Goal: Check status: Check status

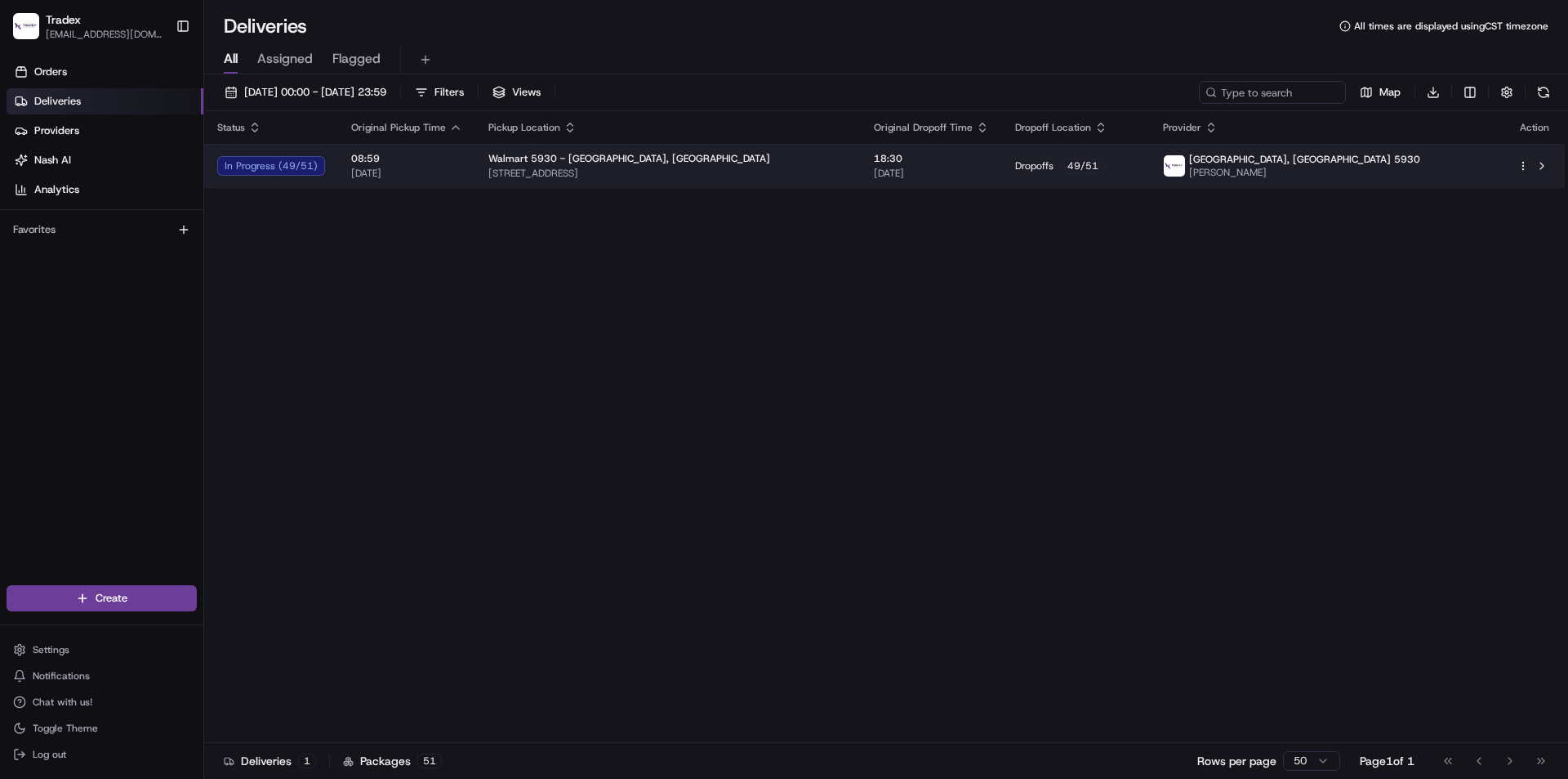
click at [403, 174] on span "[DATE]" at bounding box center [406, 173] width 111 height 13
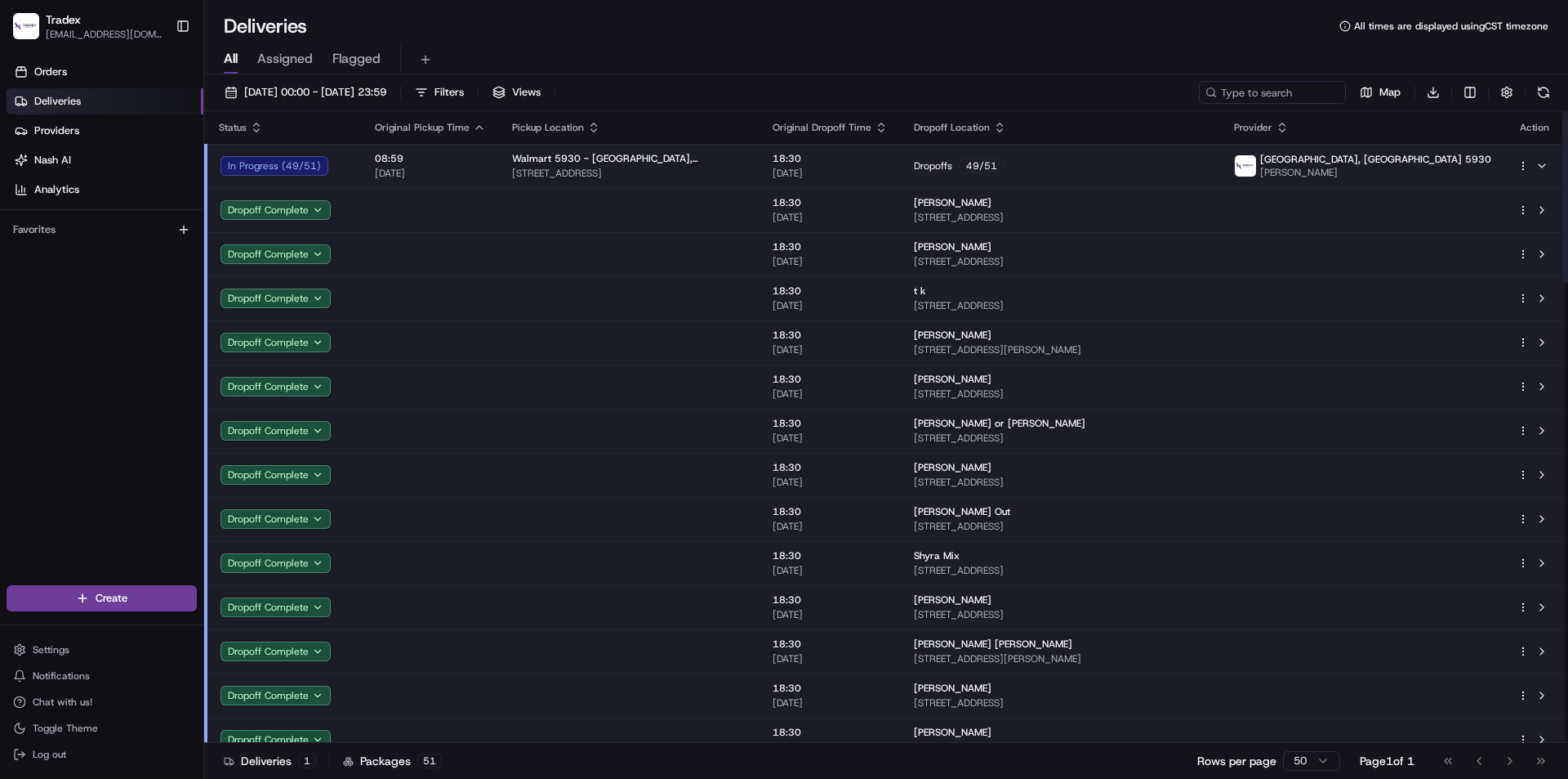
click at [456, 166] on div "08:59 [DATE]" at bounding box center [429, 166] width 111 height 28
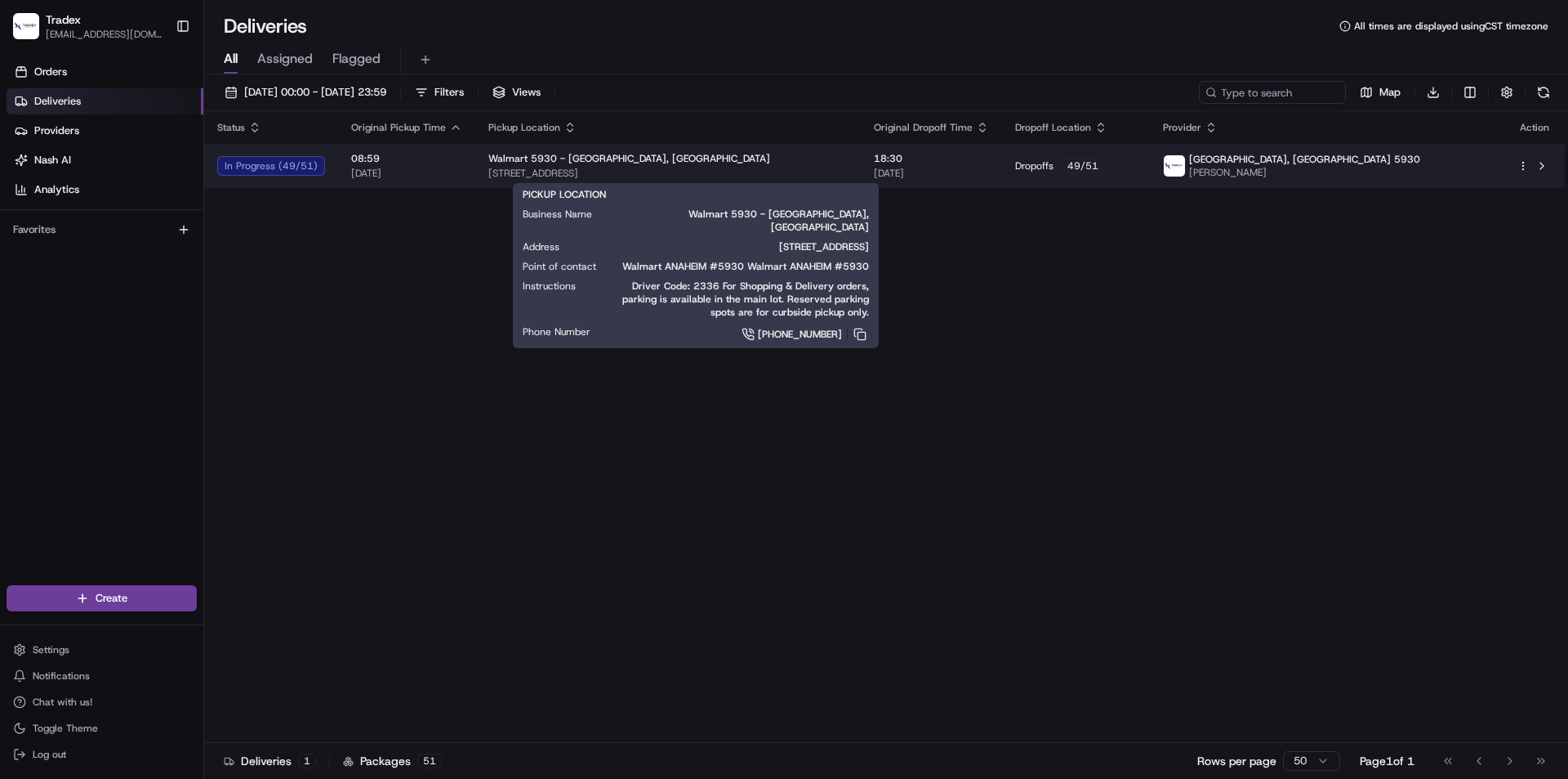
click at [669, 178] on span "[STREET_ADDRESS]" at bounding box center [668, 173] width 359 height 13
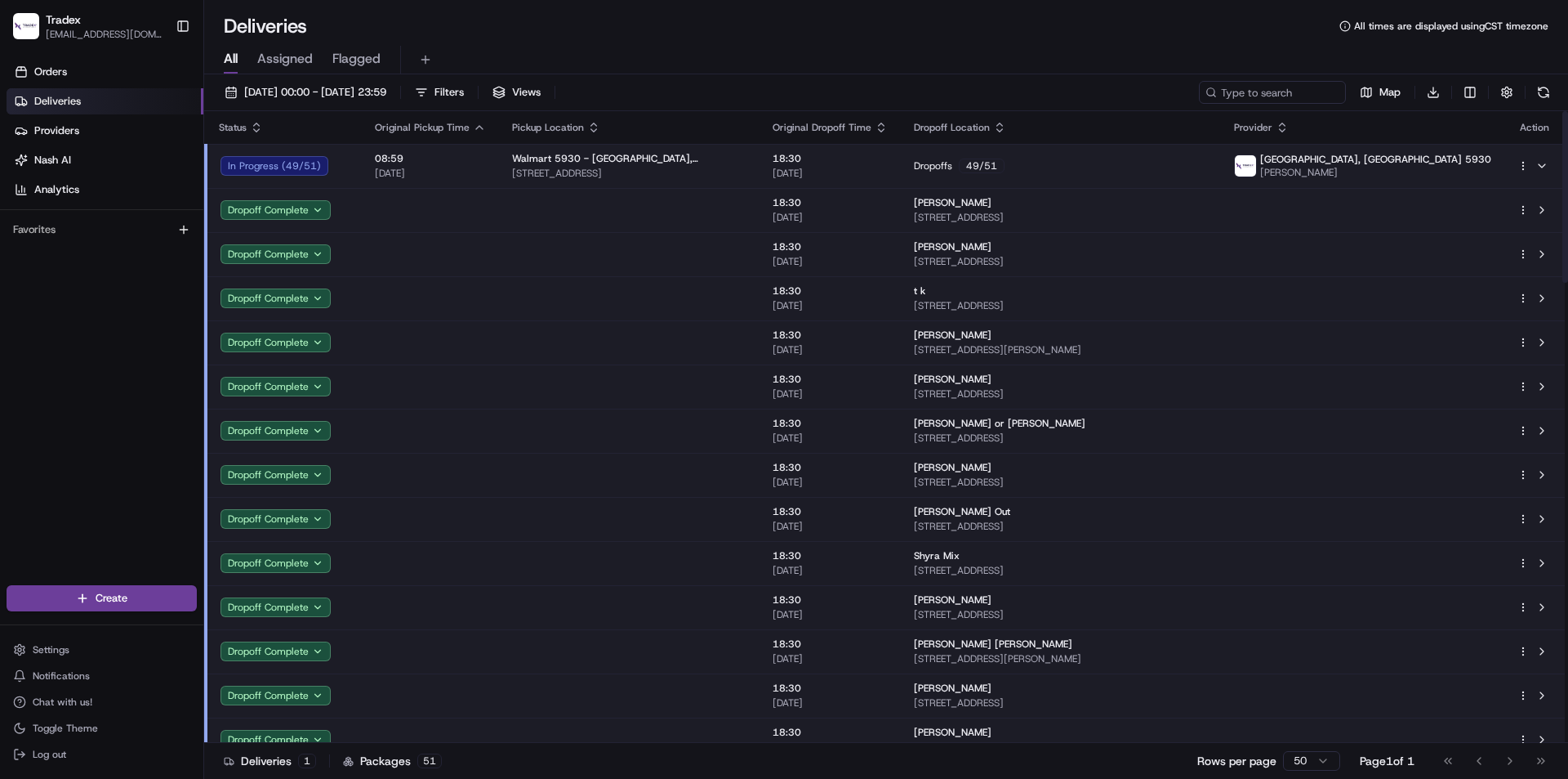
click at [448, 174] on span "[DATE]" at bounding box center [429, 173] width 111 height 13
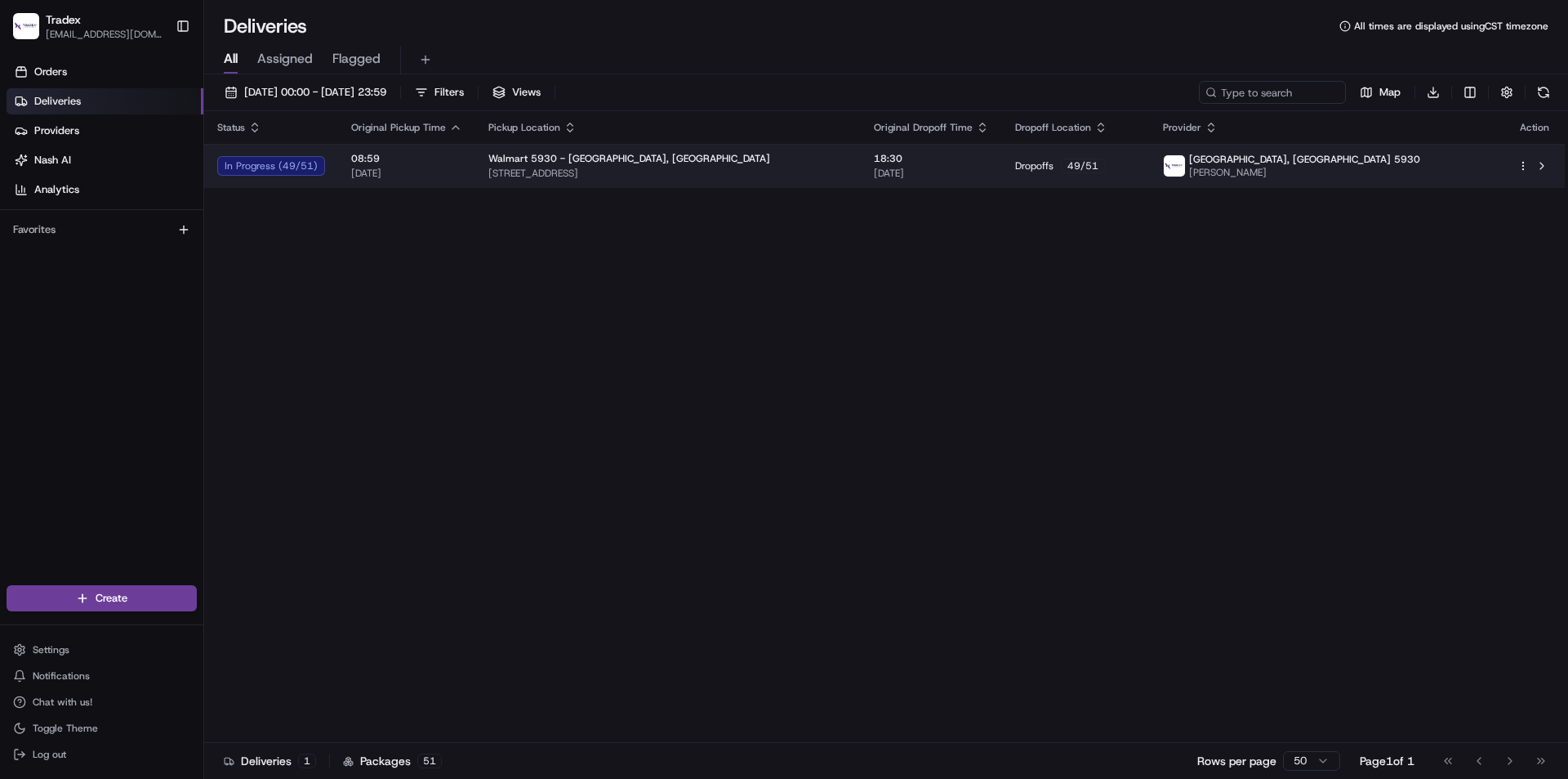
click at [632, 152] on div "Walmart 5930 - [GEOGRAPHIC_DATA], [GEOGRAPHIC_DATA]" at bounding box center [668, 158] width 359 height 13
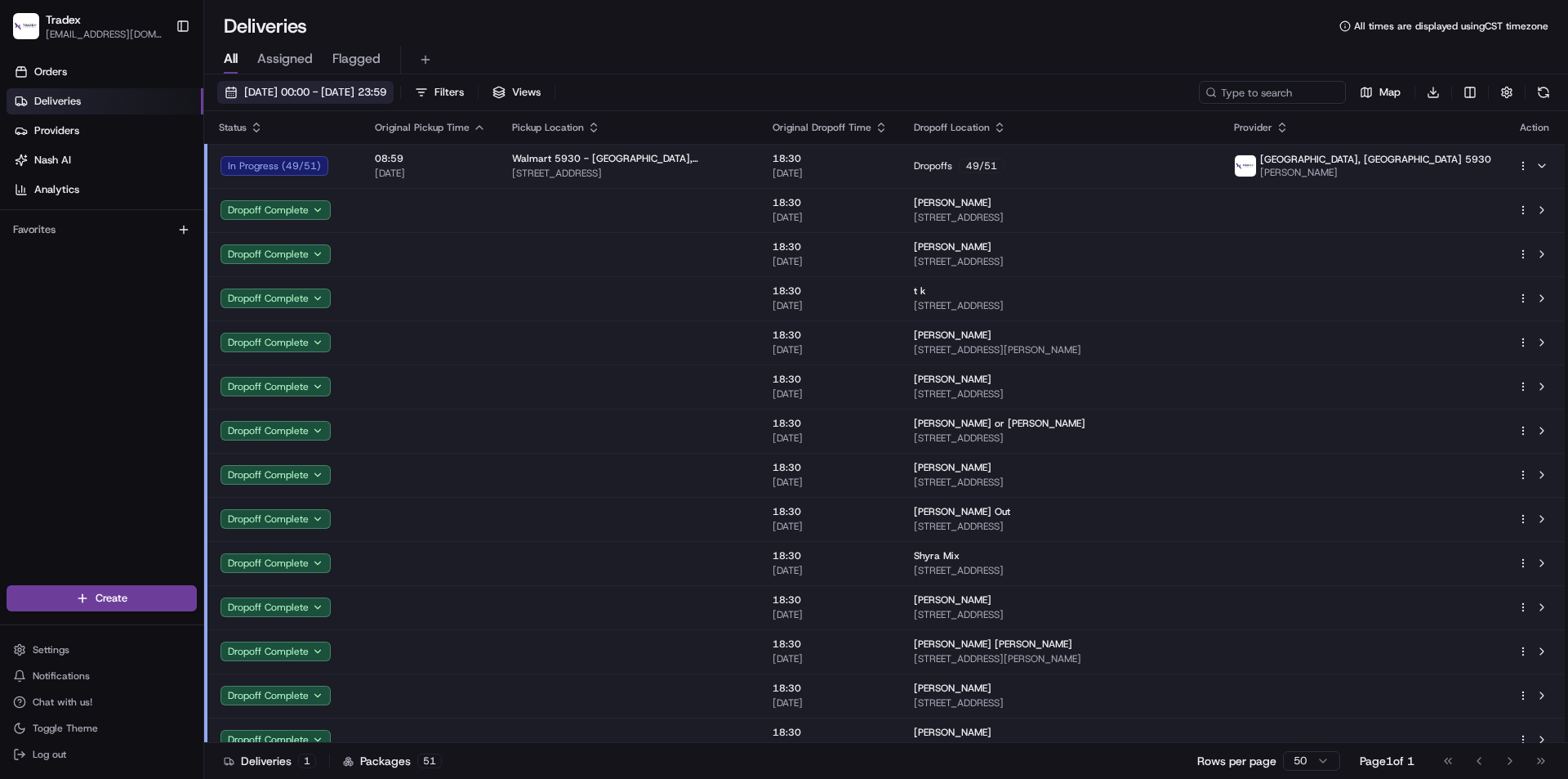
click at [386, 94] on span "[DATE] 00:00 - [DATE] 23:59" at bounding box center [315, 92] width 142 height 15
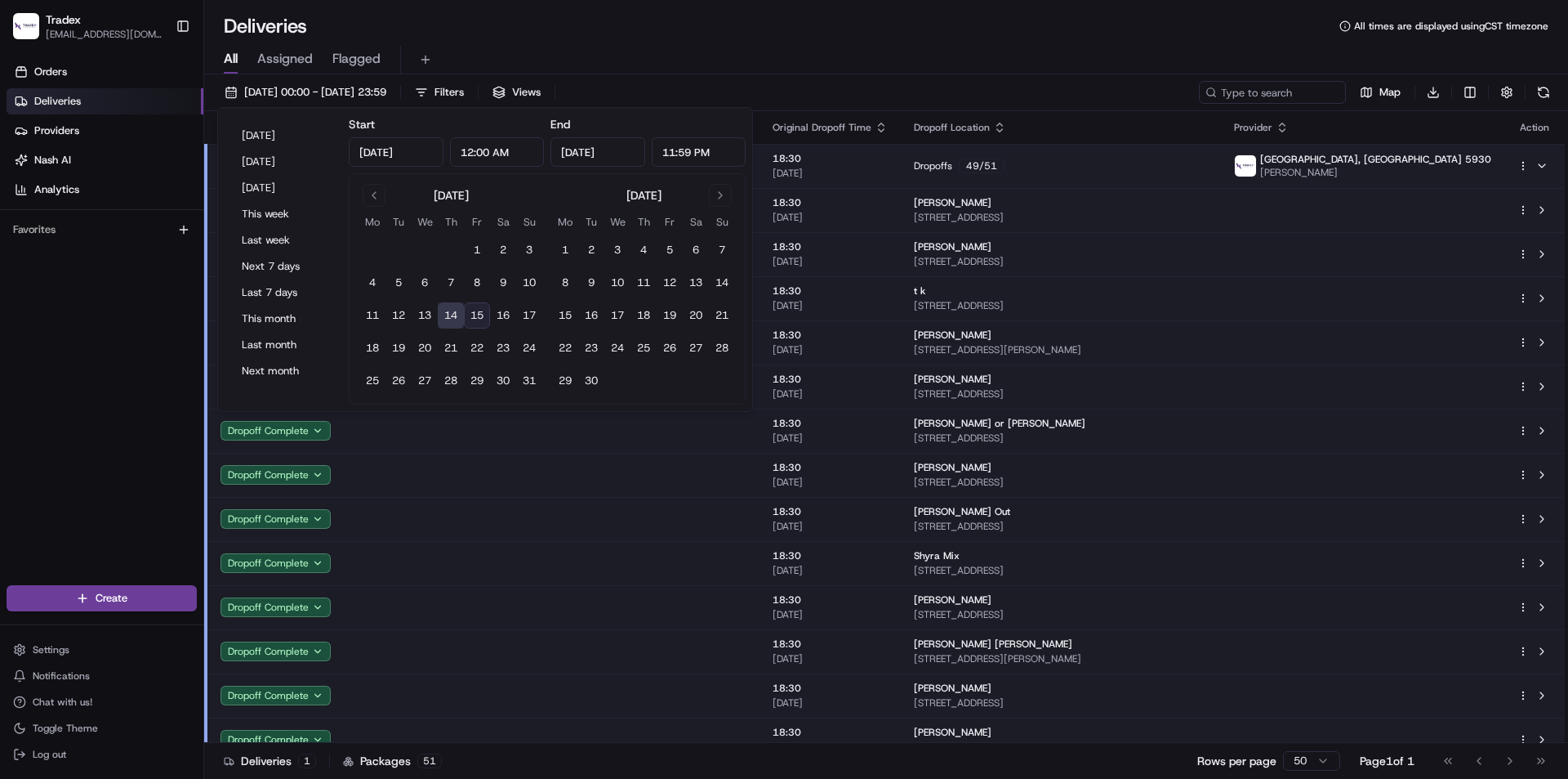
click at [483, 317] on button "15" at bounding box center [477, 316] width 26 height 26
type input "[DATE]"
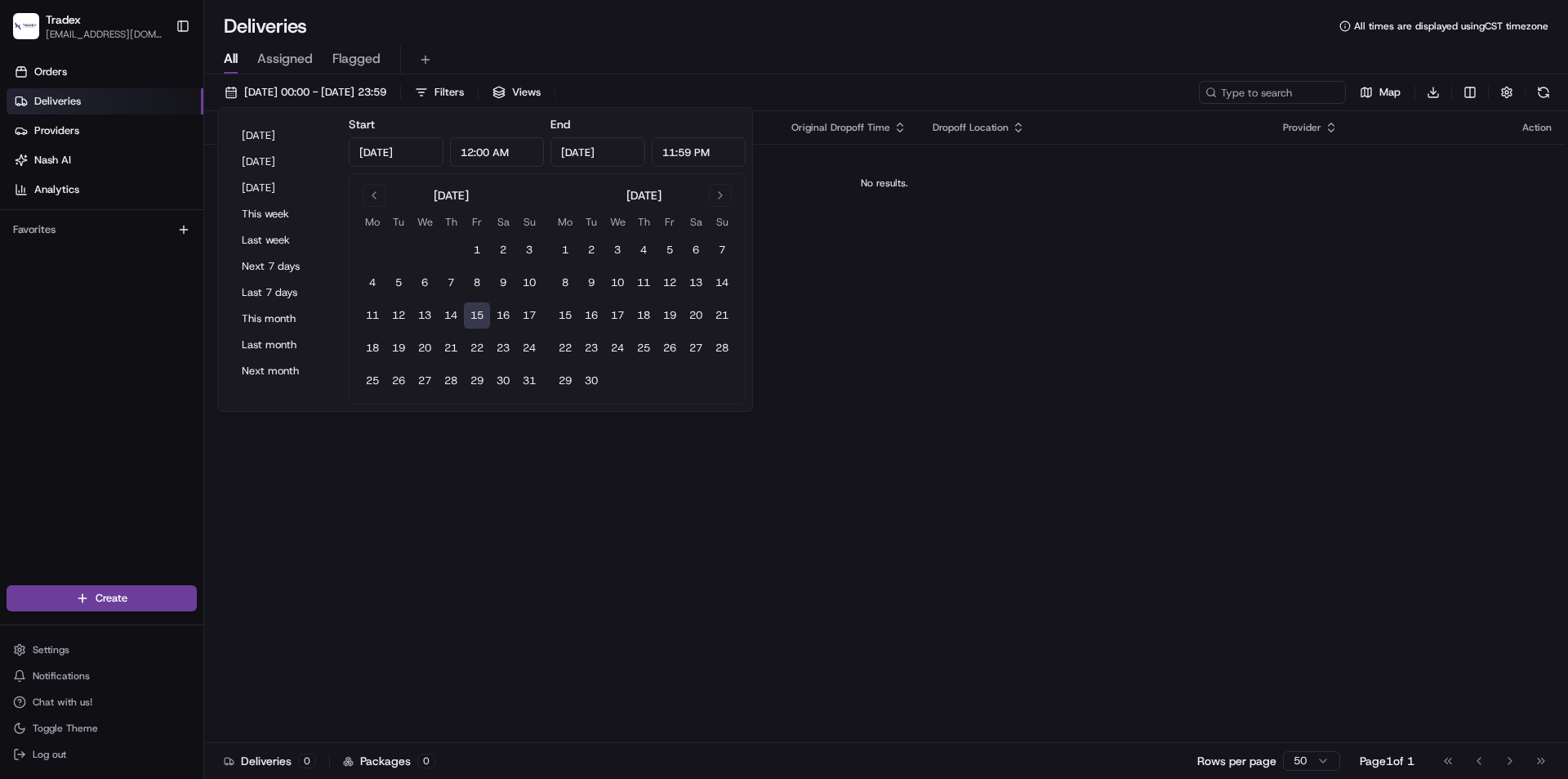
click at [960, 49] on div "All Assigned Flagged" at bounding box center [885, 60] width 1363 height 29
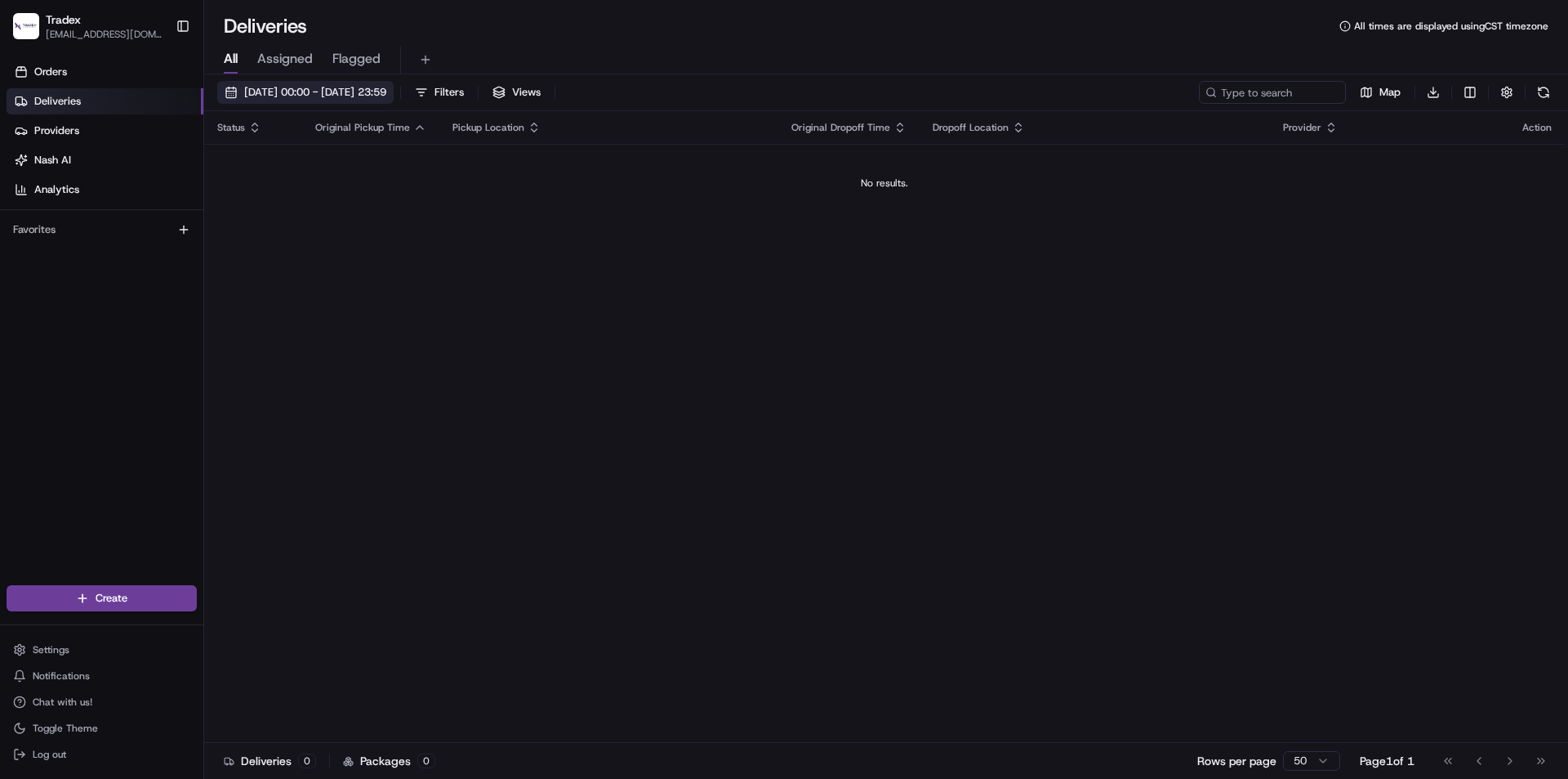
click at [393, 101] on button "[DATE] 00:00 - [DATE] 23:59" at bounding box center [305, 92] width 177 height 23
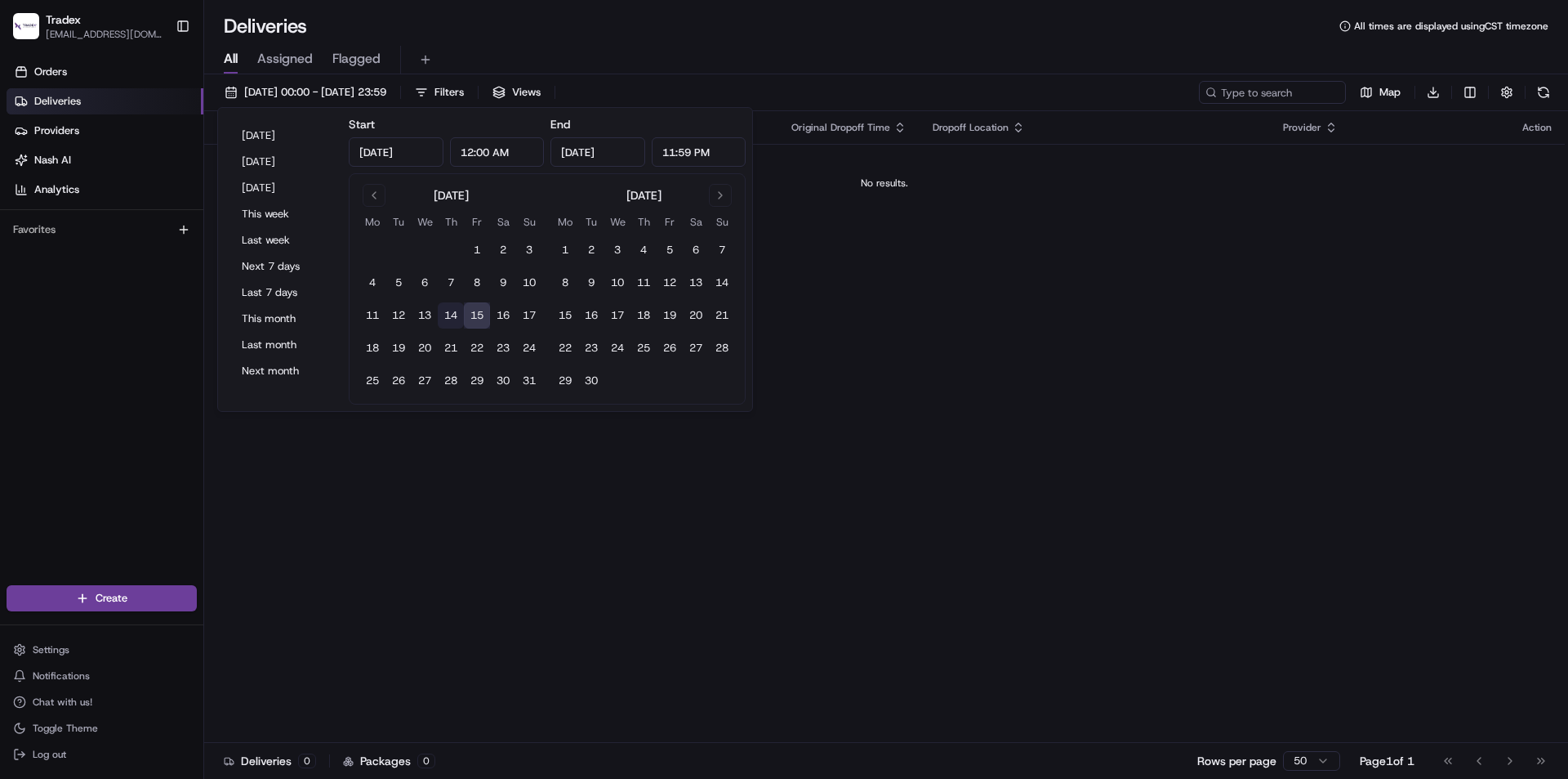
click at [450, 319] on button "14" at bounding box center [450, 316] width 26 height 26
type input "[DATE]"
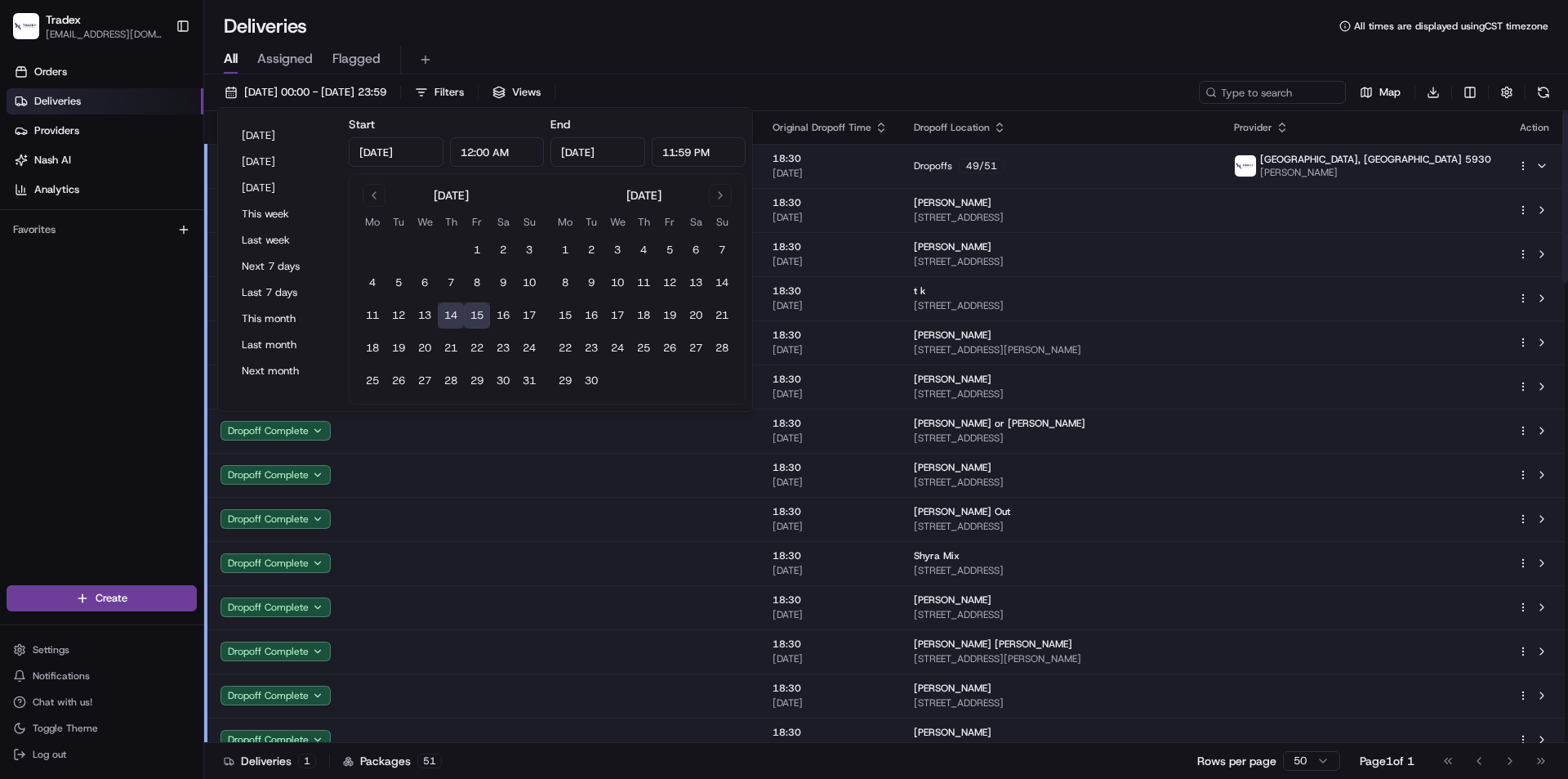
click at [717, 537] on td at bounding box center [629, 518] width 261 height 44
